Goal: Task Accomplishment & Management: Manage account settings

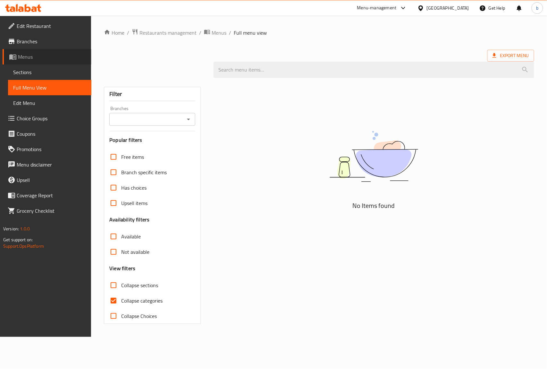
click at [30, 54] on span "Menus" at bounding box center [52, 57] width 68 height 8
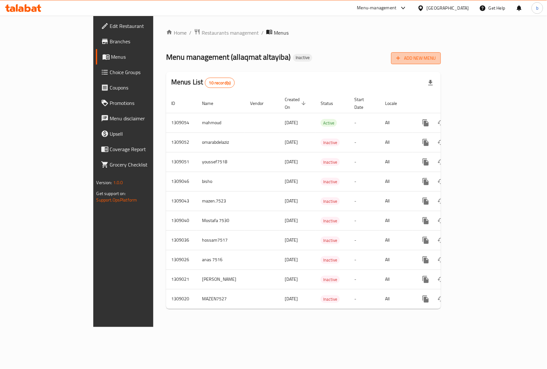
click at [436, 58] on span "Add New Menu" at bounding box center [415, 58] width 39 height 8
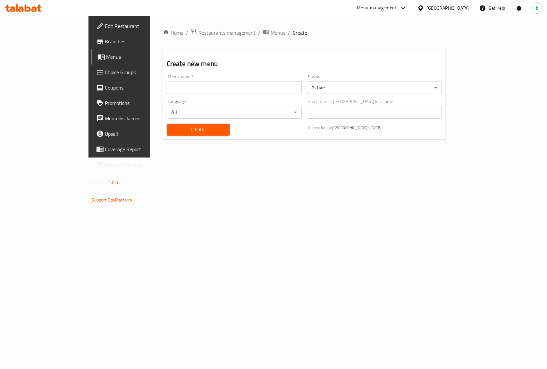
click at [243, 91] on input "text" at bounding box center [234, 87] width 135 height 13
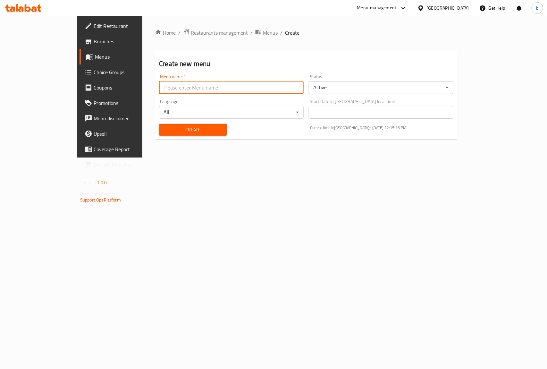
type input "bisho"
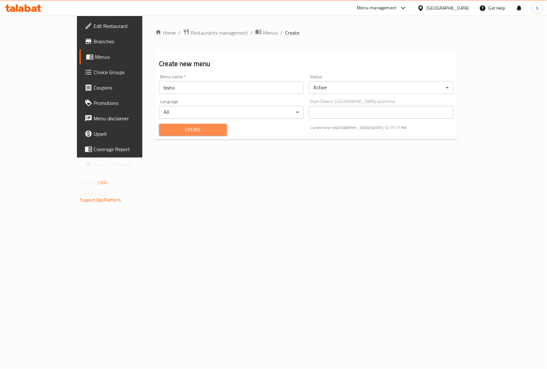
click at [187, 135] on button "Create" at bounding box center [193, 130] width 68 height 12
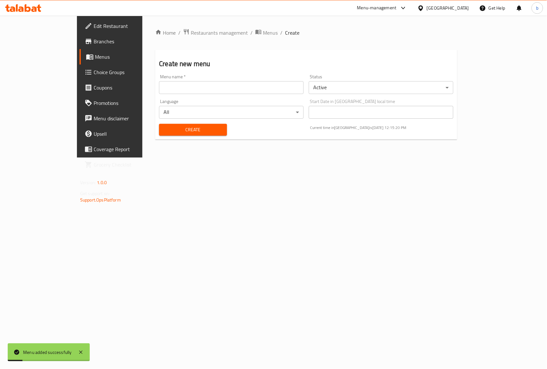
click at [95, 54] on span "Menus" at bounding box center [129, 57] width 68 height 8
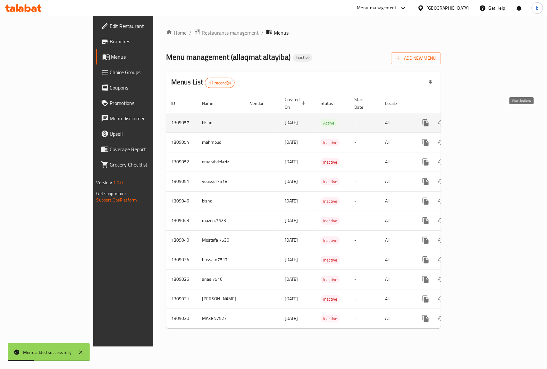
click at [476, 119] on icon "enhanced table" at bounding box center [472, 123] width 8 height 8
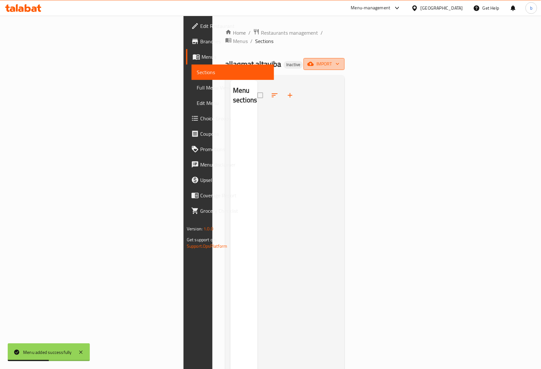
click at [339, 60] on span "import" at bounding box center [324, 64] width 31 height 8
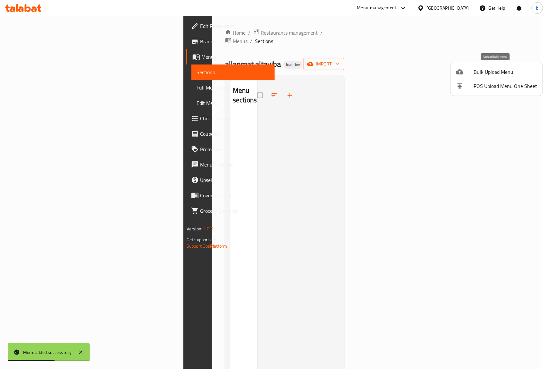
click at [479, 65] on li "Bulk Upload Menu" at bounding box center [497, 72] width 92 height 14
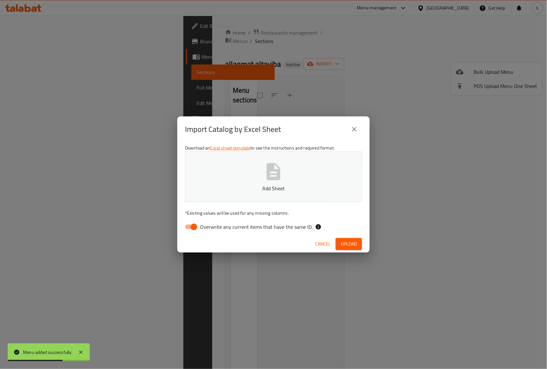
click at [196, 223] on input "Overwrite any current items that have the same ID." at bounding box center [194, 227] width 37 height 12
checkbox input "false"
click at [225, 188] on p "Add Sheet" at bounding box center [273, 188] width 157 height 8
click at [244, 176] on button "Add Sheet" at bounding box center [273, 176] width 177 height 51
click at [343, 240] on span "Upload" at bounding box center [349, 244] width 16 height 8
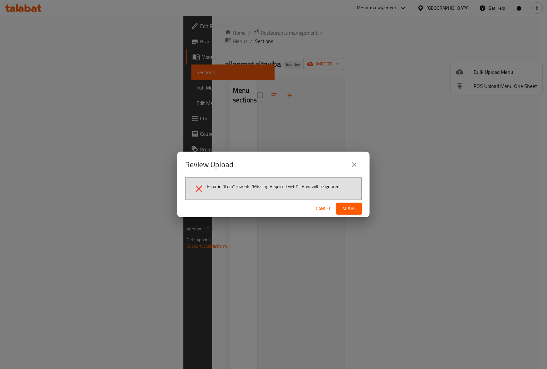
click at [358, 207] on button "Import" at bounding box center [349, 209] width 26 height 12
click at [328, 207] on span "Cancel" at bounding box center [328, 209] width 15 height 8
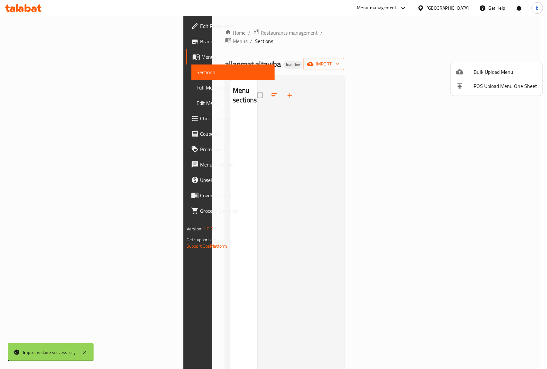
click at [262, 187] on div at bounding box center [273, 184] width 547 height 369
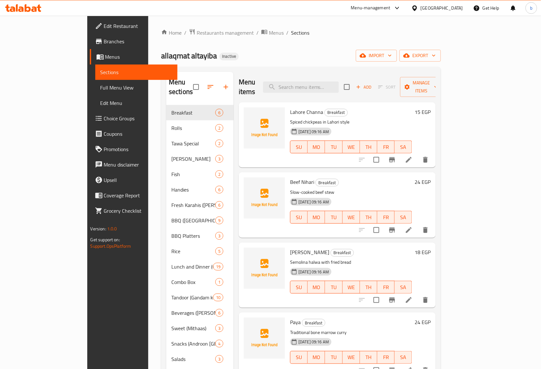
click at [100, 88] on span "Full Menu View" at bounding box center [136, 88] width 72 height 8
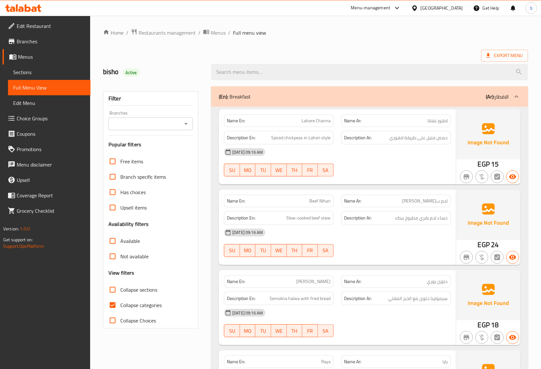
click at [111, 303] on input "Collapse categories" at bounding box center [112, 304] width 15 height 15
checkbox input "false"
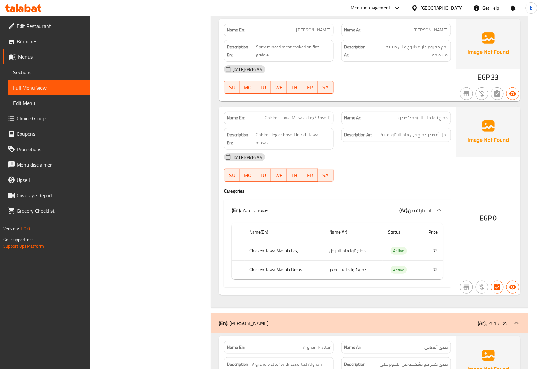
scroll to position [855, 0]
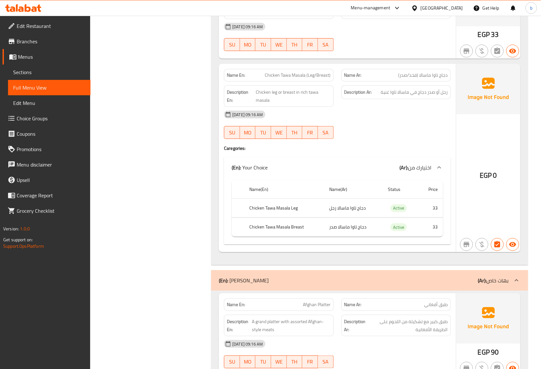
drag, startPoint x: 364, startPoint y: 210, endPoint x: 317, endPoint y: 212, distance: 47.2
click at [317, 212] on tr "Chicken Tawa Masala Leg دجاج تاوا ماسالا رجل Active 33" at bounding box center [337, 208] width 211 height 19
click at [361, 212] on td "دجاج تاوا ماسالا رجل" at bounding box center [353, 208] width 59 height 19
click at [404, 212] on span "Active" at bounding box center [398, 207] width 16 height 7
click at [436, 210] on td "33" at bounding box center [431, 208] width 24 height 19
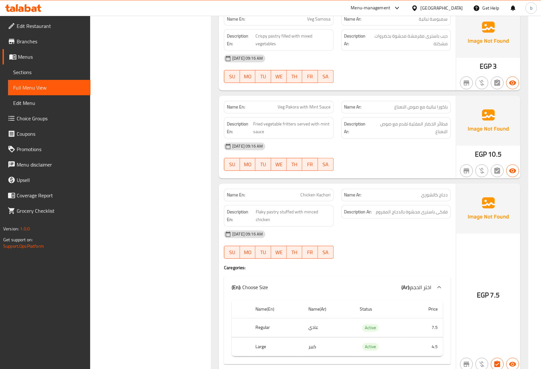
scroll to position [8110, 0]
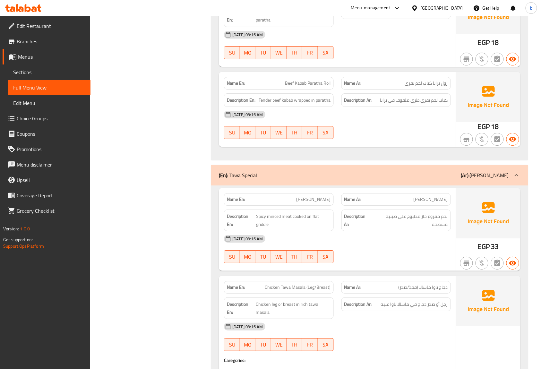
scroll to position [582, 0]
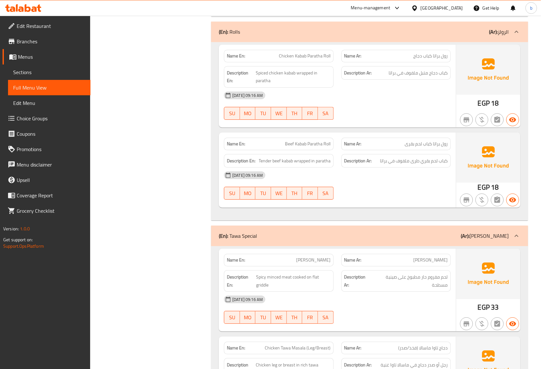
click at [10, 57] on icon at bounding box center [12, 57] width 7 height 5
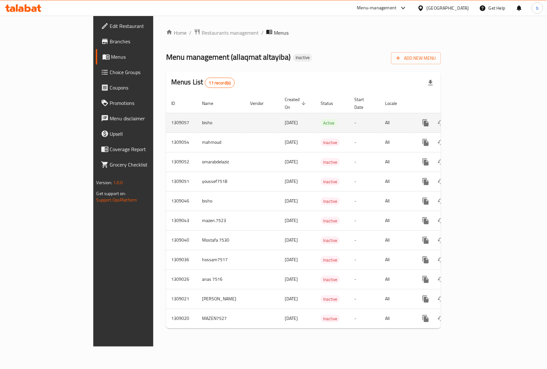
click at [245, 119] on td "enhanced table" at bounding box center [262, 123] width 35 height 20
click at [356, 117] on td "-" at bounding box center [364, 123] width 31 height 20
click at [475, 120] on icon "enhanced table" at bounding box center [472, 123] width 6 height 6
